Goal: Task Accomplishment & Management: Complete application form

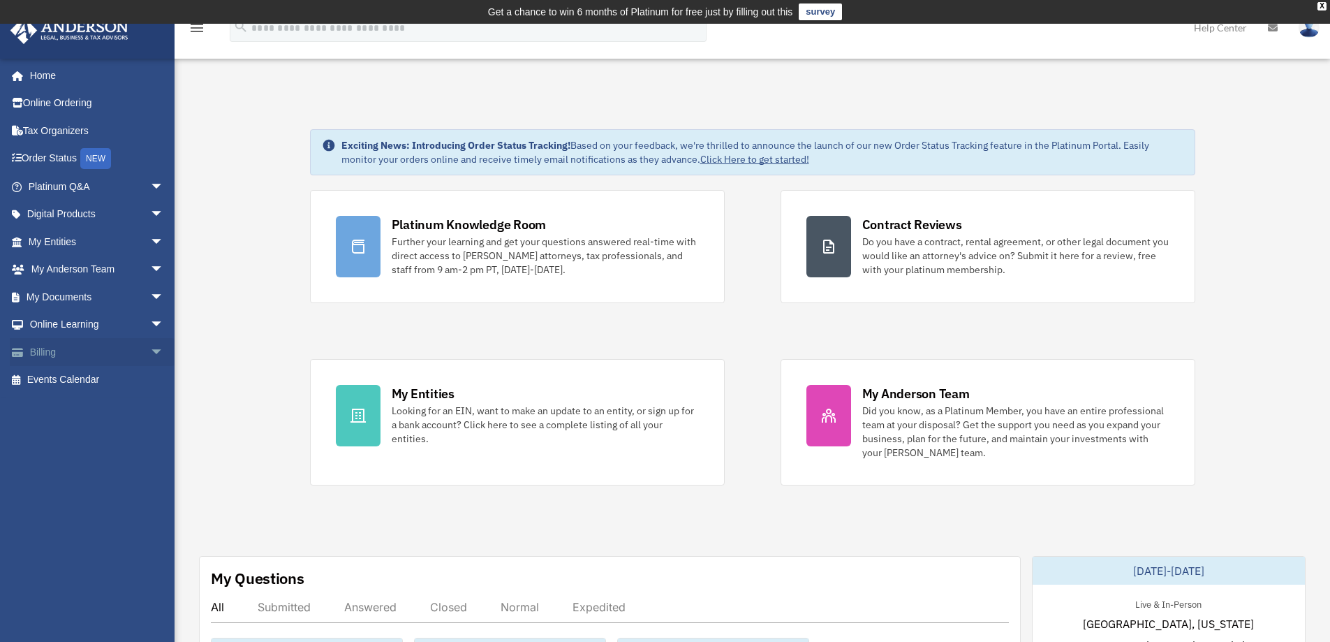
click at [68, 354] on link "Billing arrow_drop_down" at bounding box center [97, 352] width 175 height 28
click at [150, 354] on span "arrow_drop_down" at bounding box center [164, 352] width 28 height 29
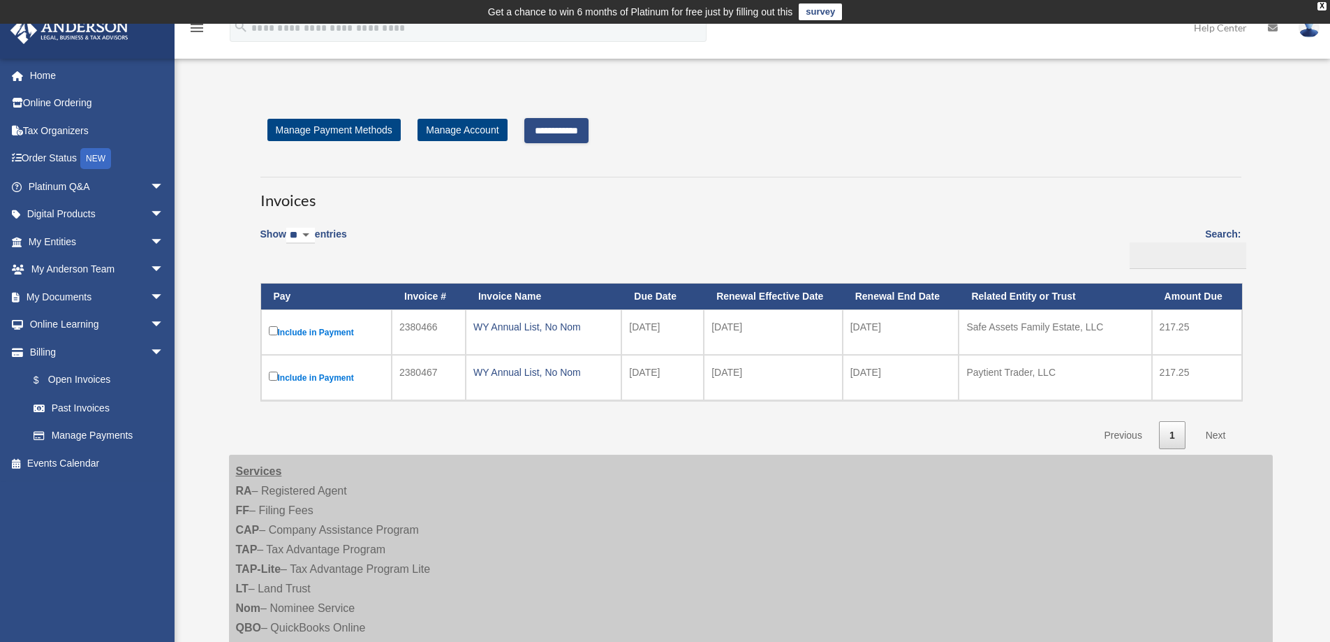
click at [554, 133] on input "**********" at bounding box center [556, 130] width 64 height 25
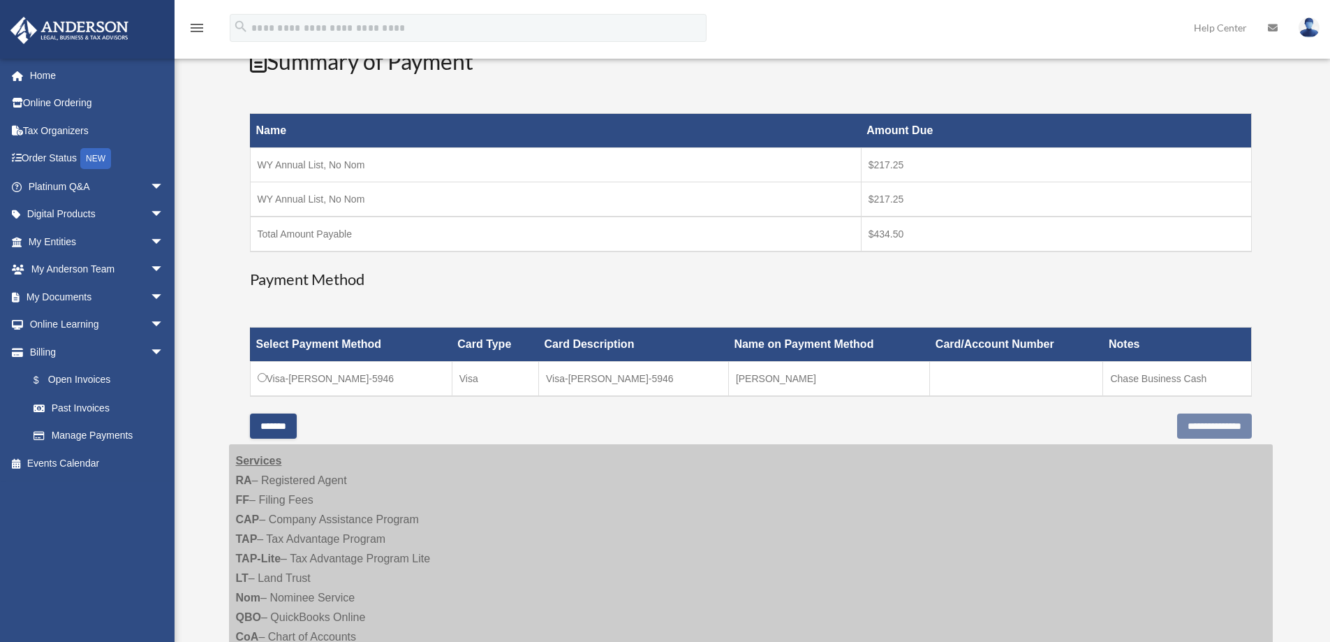
scroll to position [209, 0]
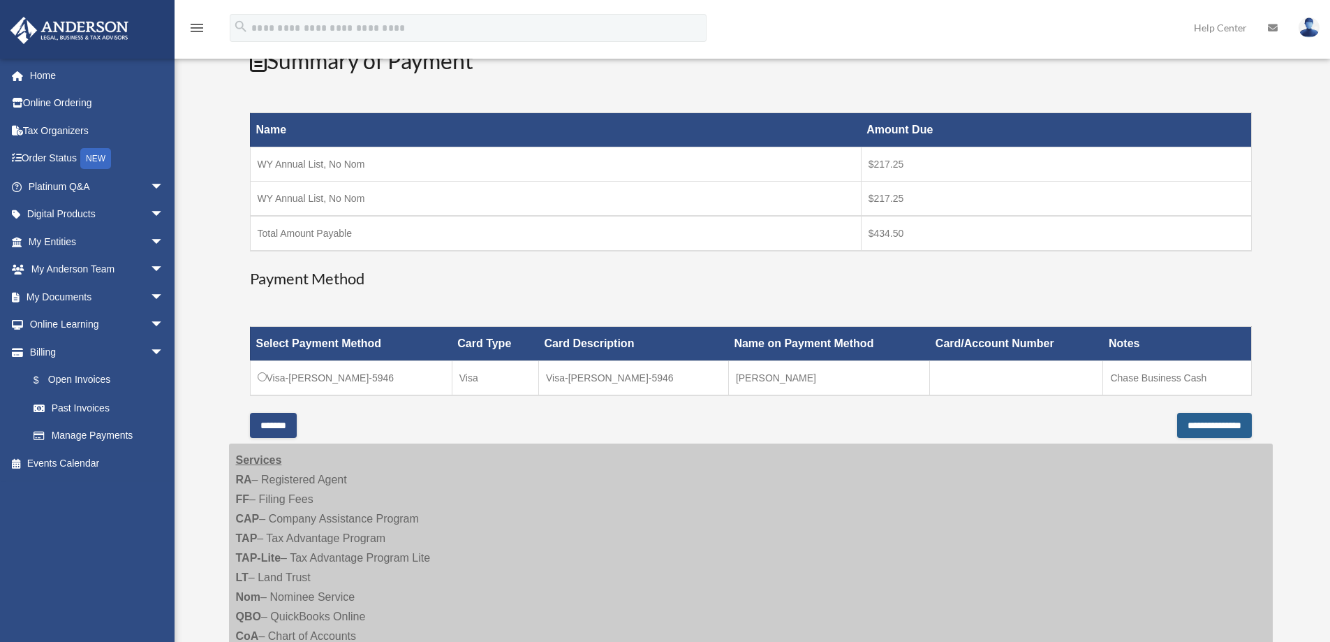
click at [1191, 428] on input "**********" at bounding box center [1214, 425] width 75 height 25
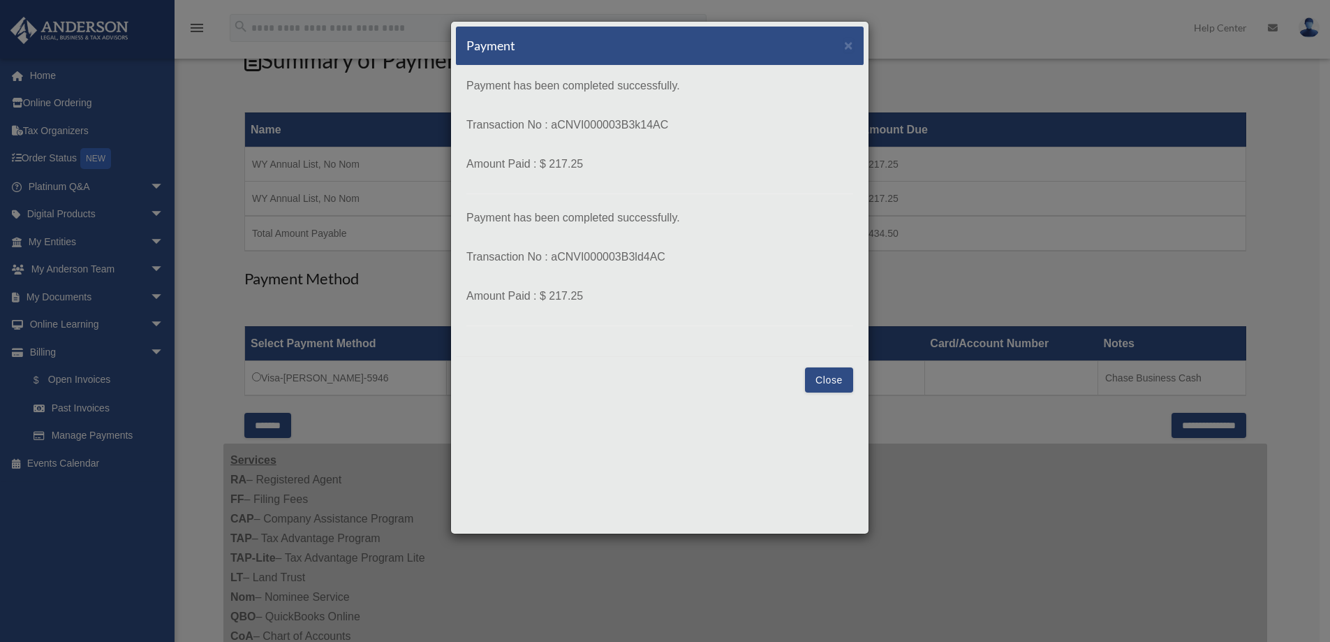
click at [833, 385] on button "Close" at bounding box center [829, 379] width 48 height 25
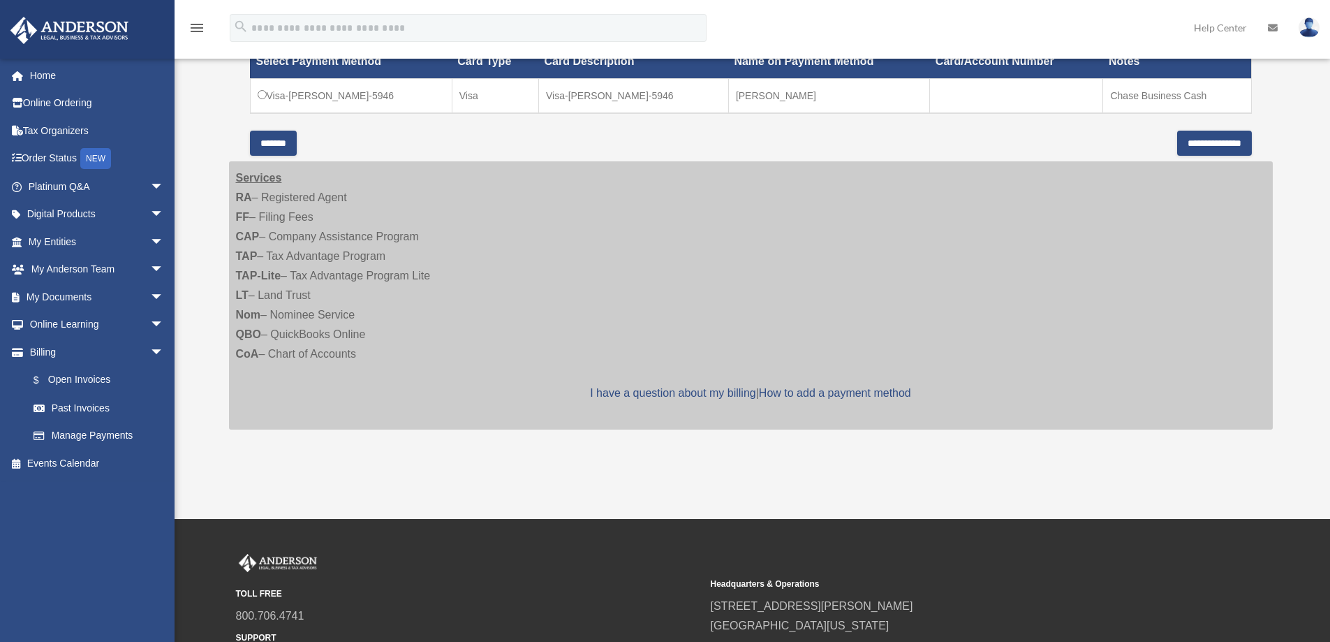
scroll to position [352, 0]
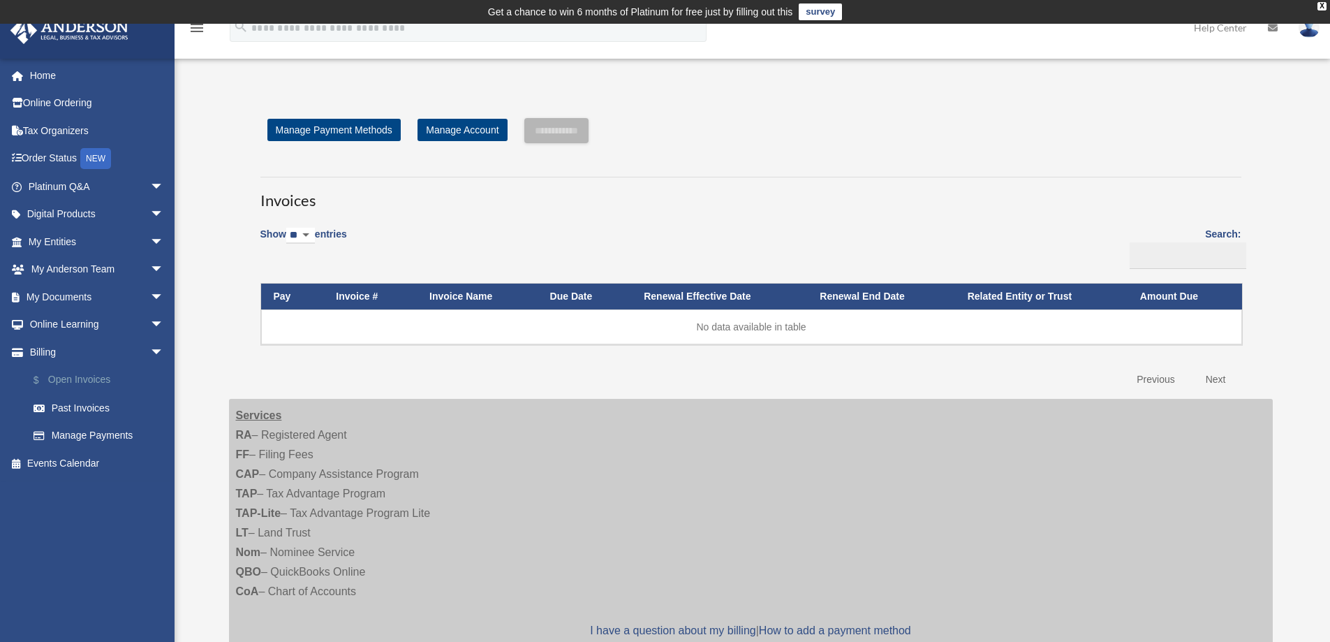
click at [87, 382] on link "$ Open Invoices" at bounding box center [102, 380] width 165 height 29
click at [89, 408] on link "Past Invoices" at bounding box center [102, 408] width 165 height 28
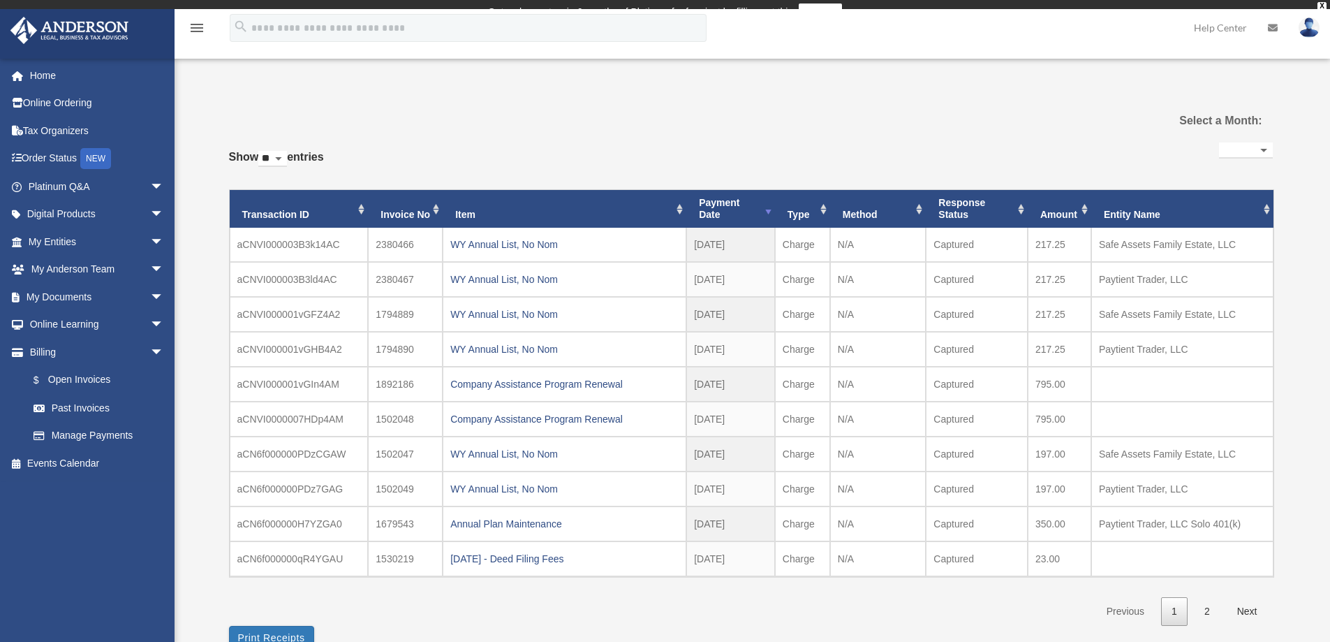
select select
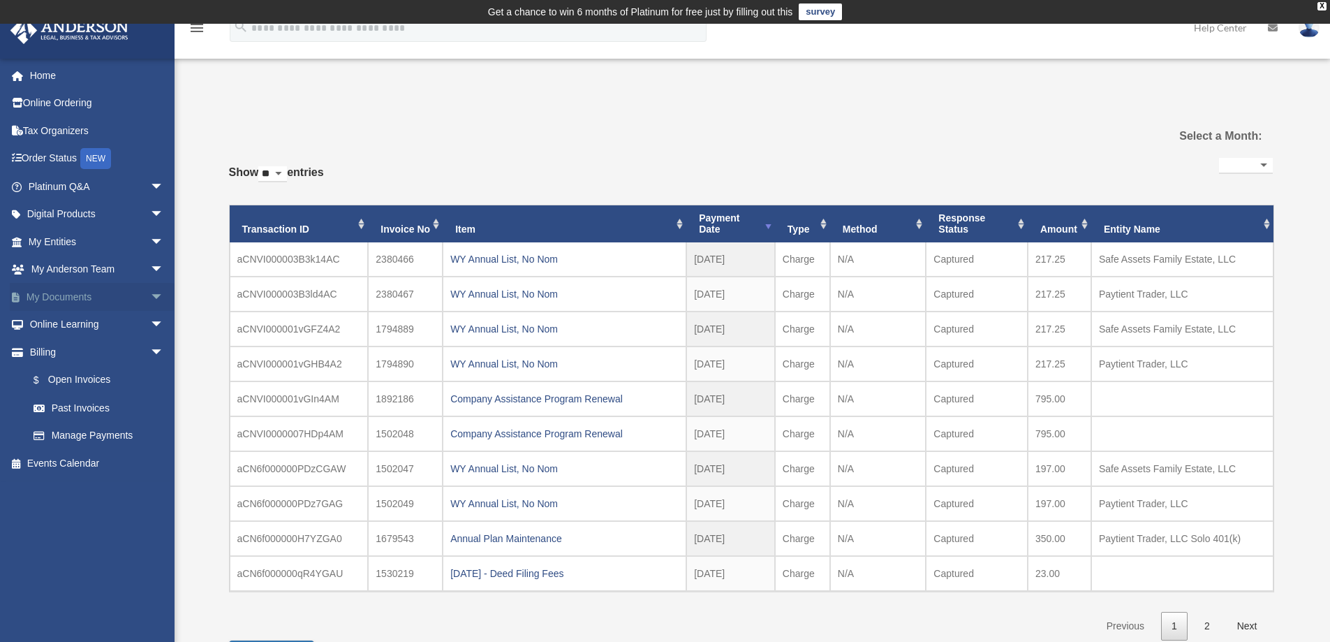
click at [150, 299] on span "arrow_drop_down" at bounding box center [164, 297] width 28 height 29
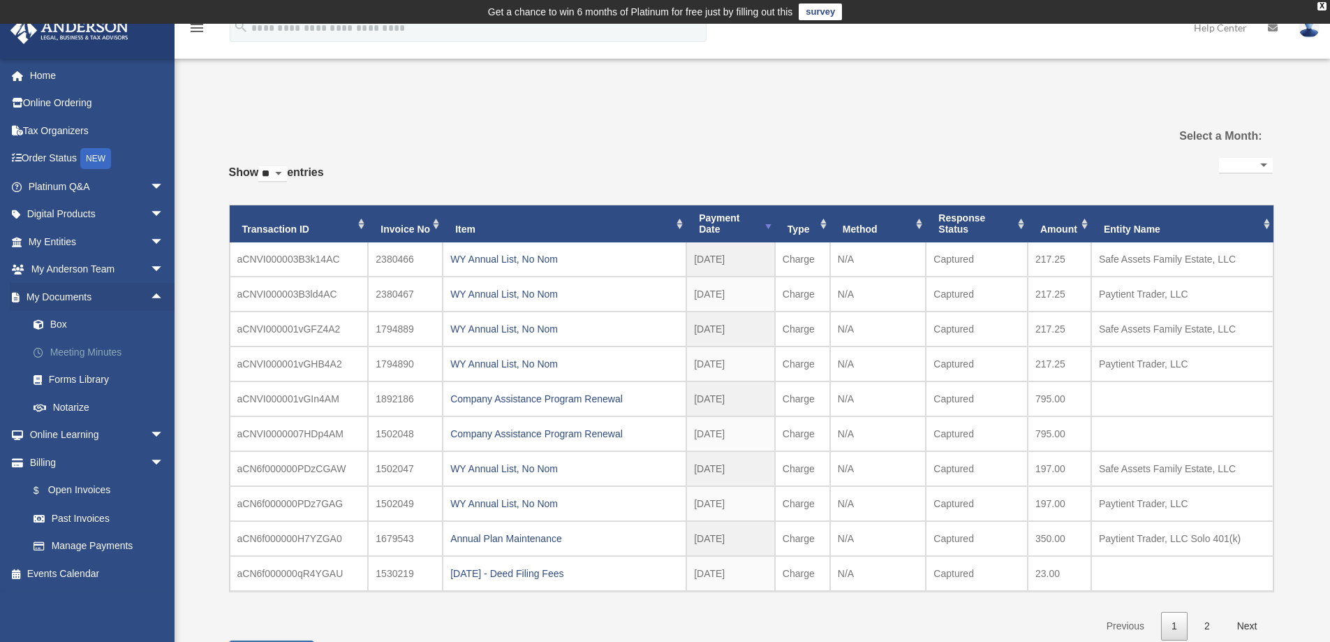
click at [103, 351] on link "Meeting Minutes" at bounding box center [102, 352] width 165 height 28
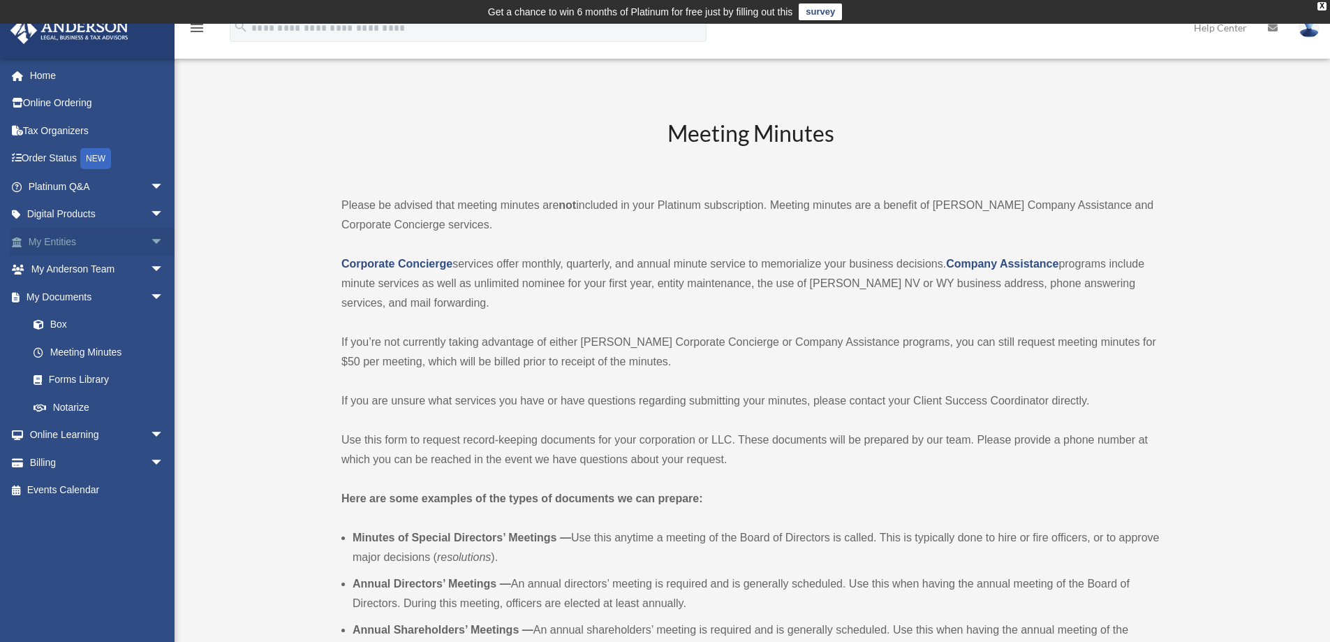
click at [115, 239] on link "My Entities arrow_drop_down" at bounding box center [97, 242] width 175 height 28
click at [150, 244] on span "arrow_drop_down" at bounding box center [164, 242] width 28 height 29
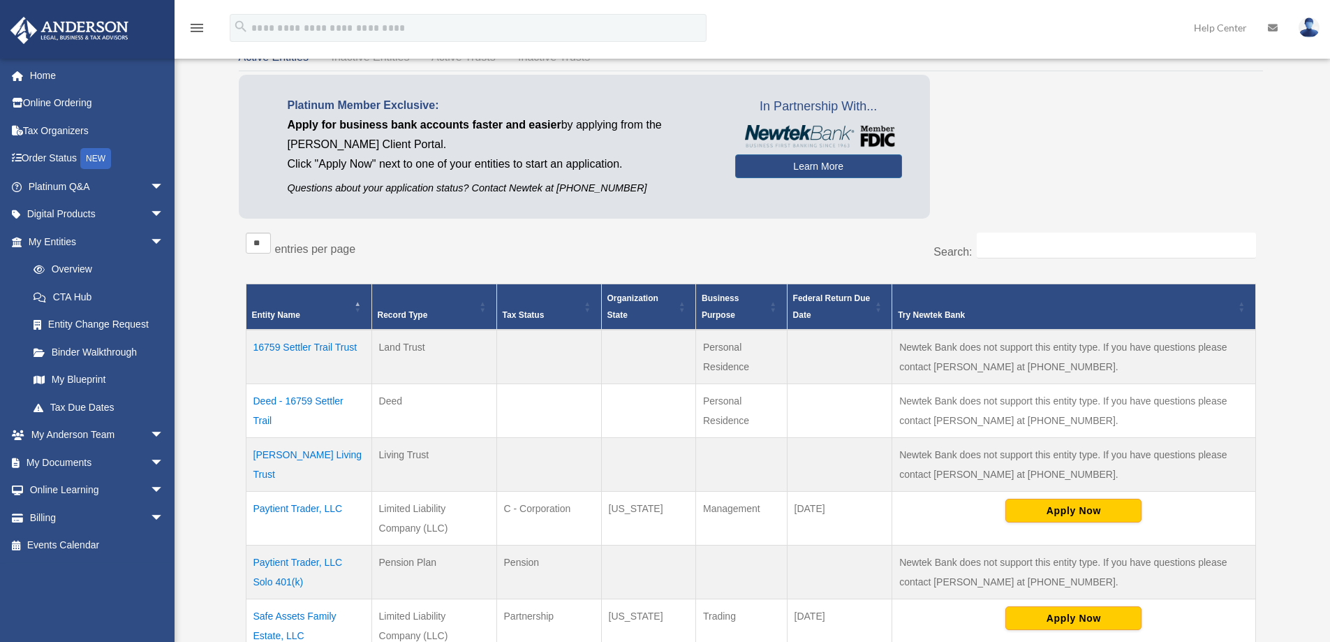
scroll to position [209, 0]
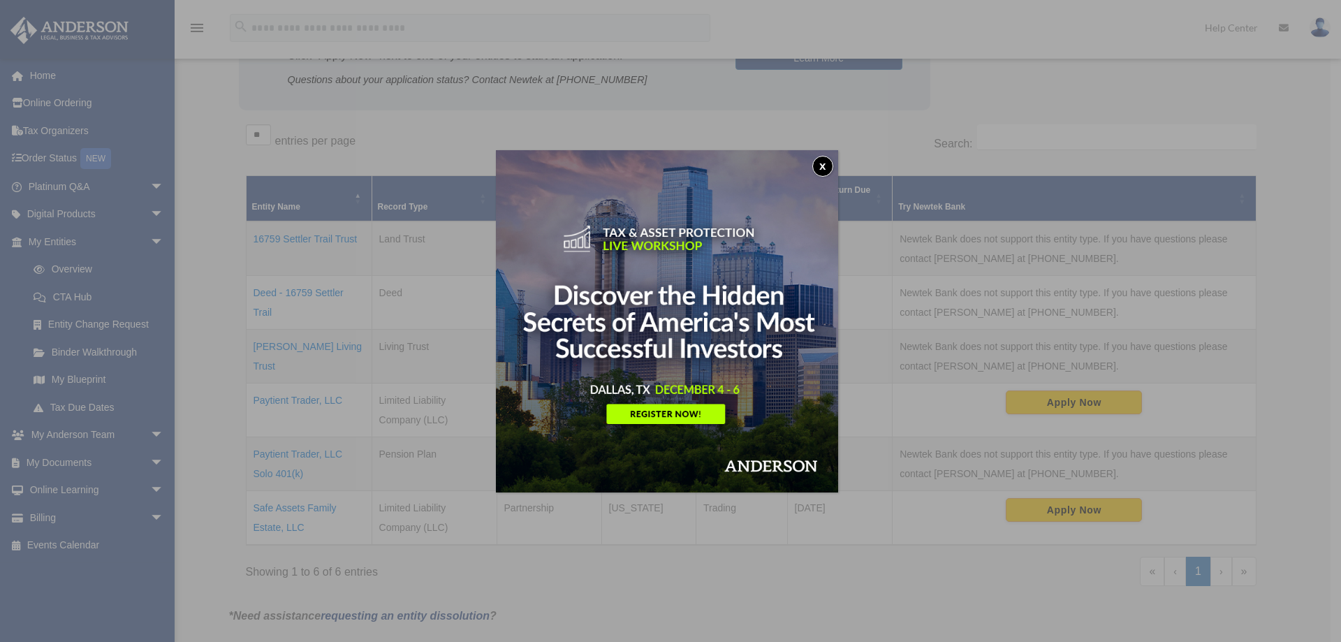
click at [827, 159] on button "x" at bounding box center [822, 166] width 21 height 21
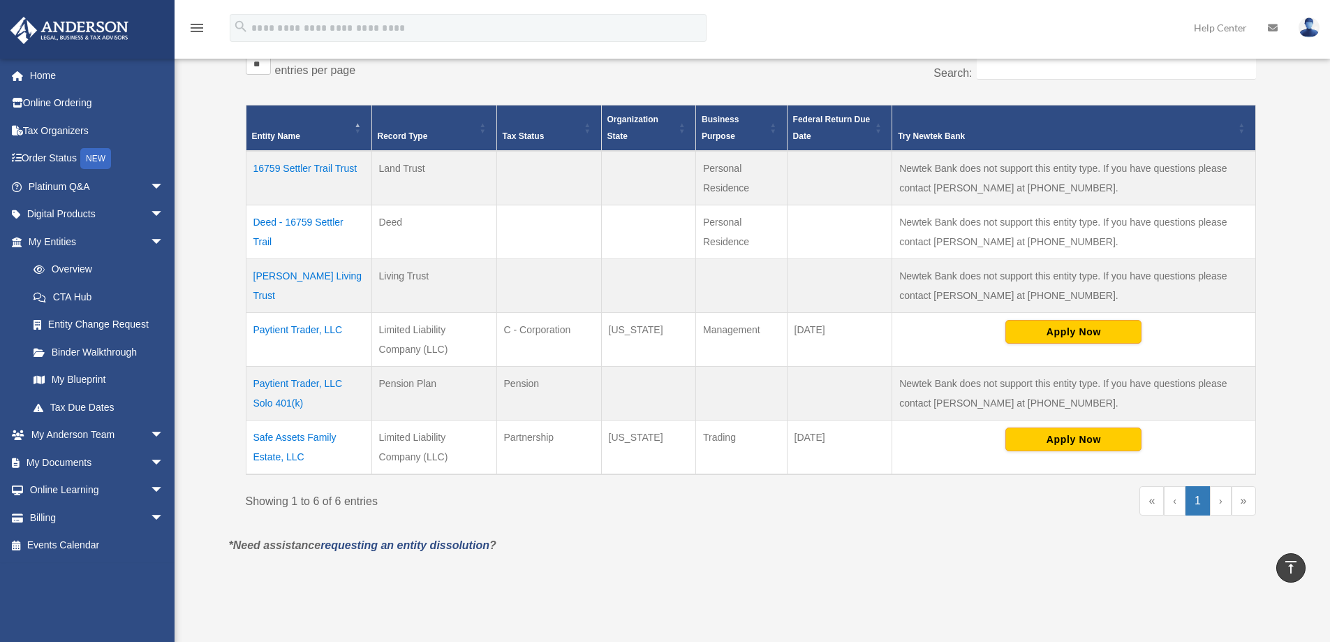
scroll to position [279, 0]
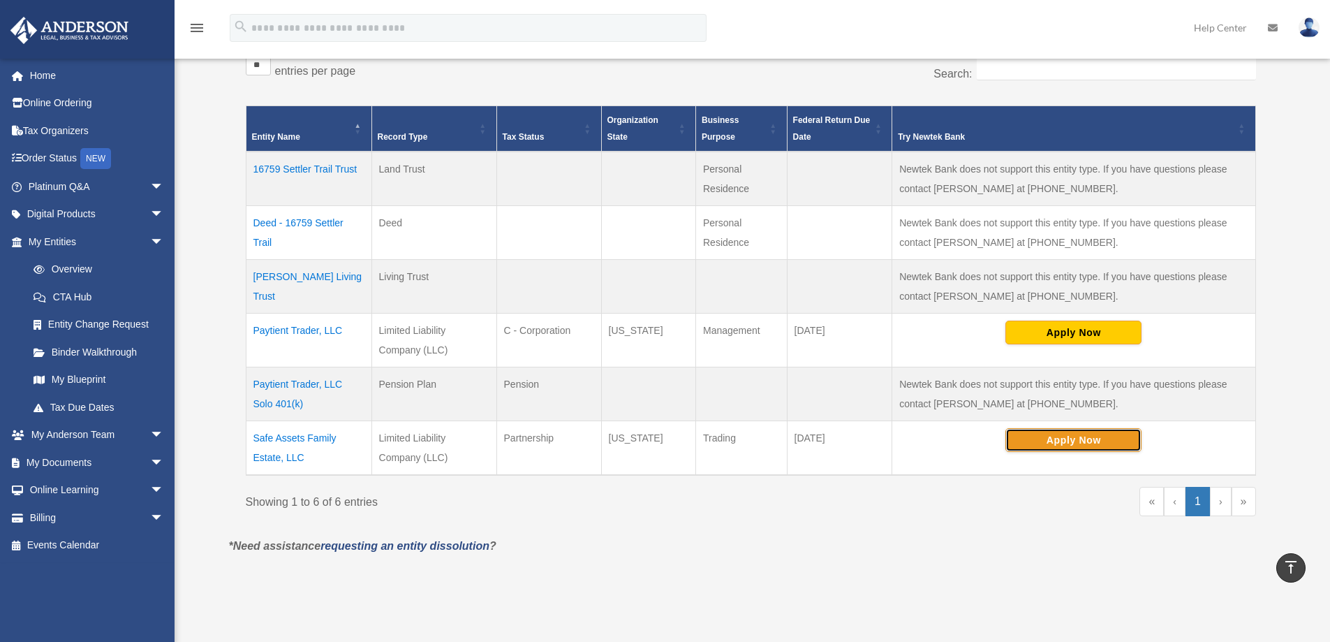
click at [1038, 441] on button "Apply Now" at bounding box center [1074, 440] width 136 height 24
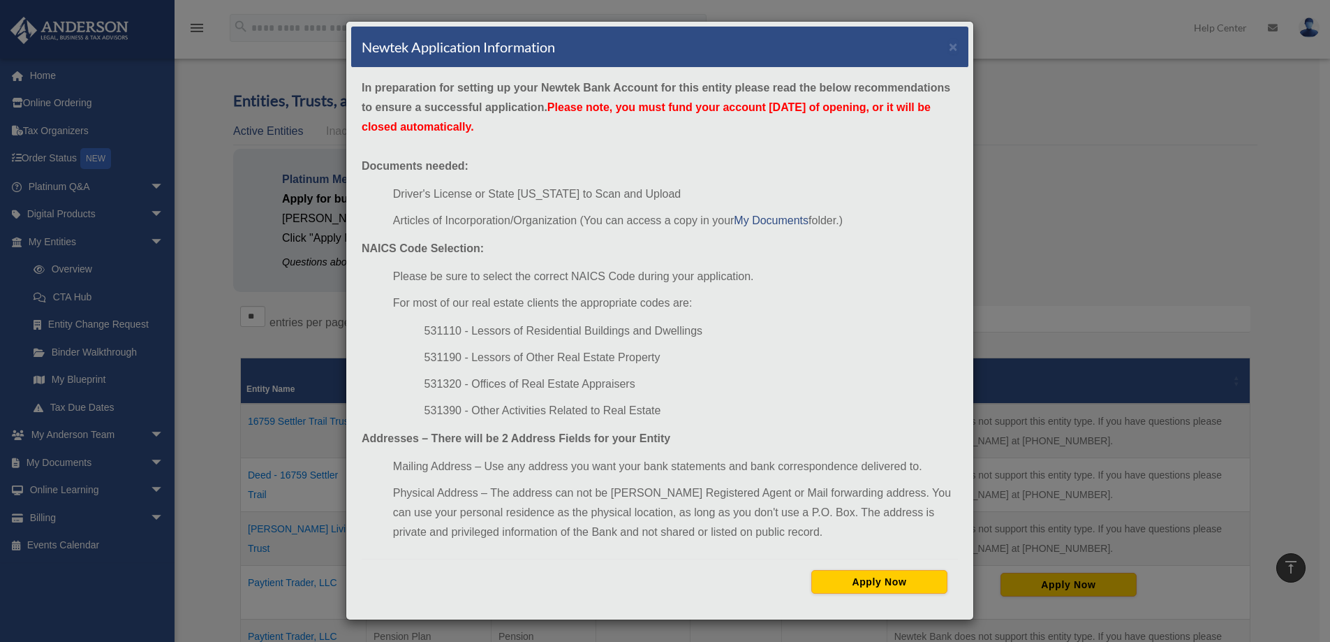
scroll to position [0, 0]
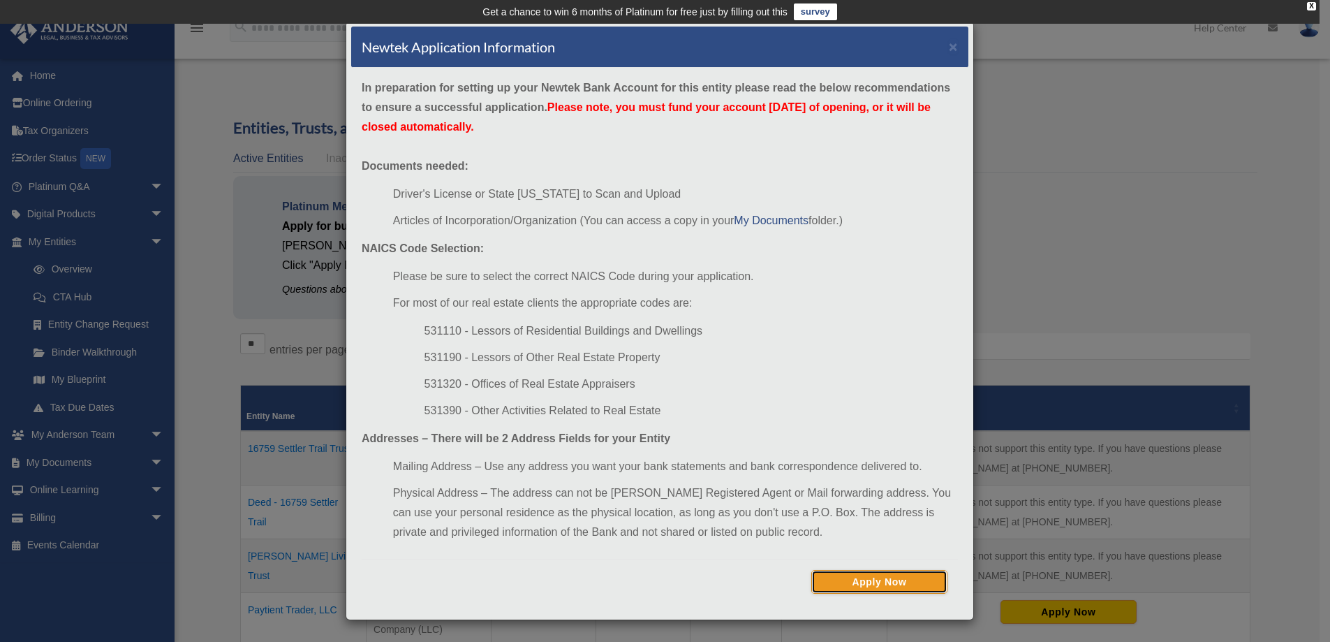
click at [880, 580] on button "Apply Now" at bounding box center [879, 582] width 136 height 24
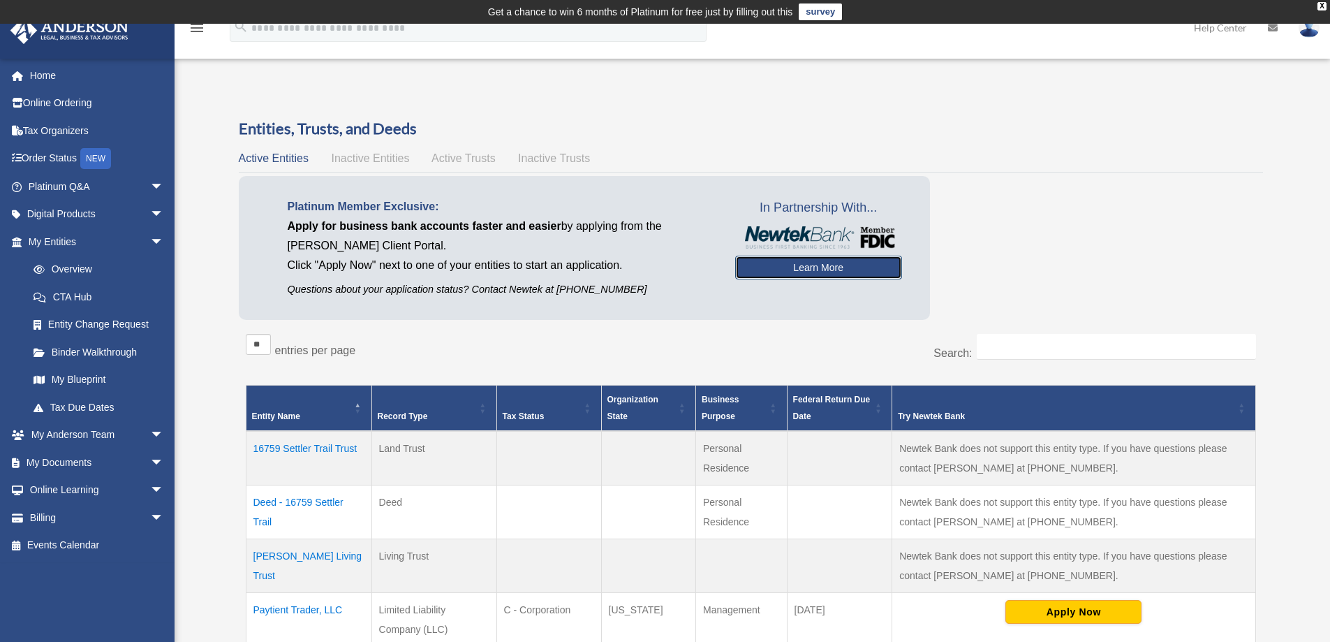
click at [822, 270] on link "Learn More" at bounding box center [818, 268] width 167 height 24
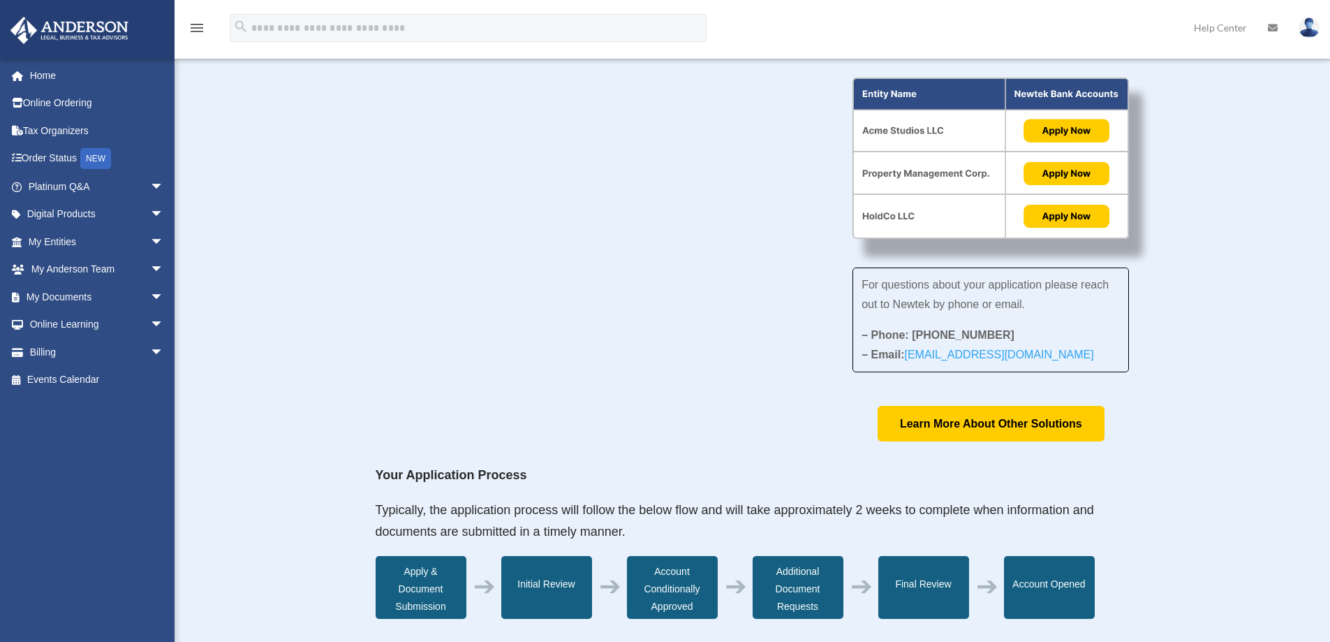
scroll to position [70, 0]
